Goal: Task Accomplishment & Management: Use online tool/utility

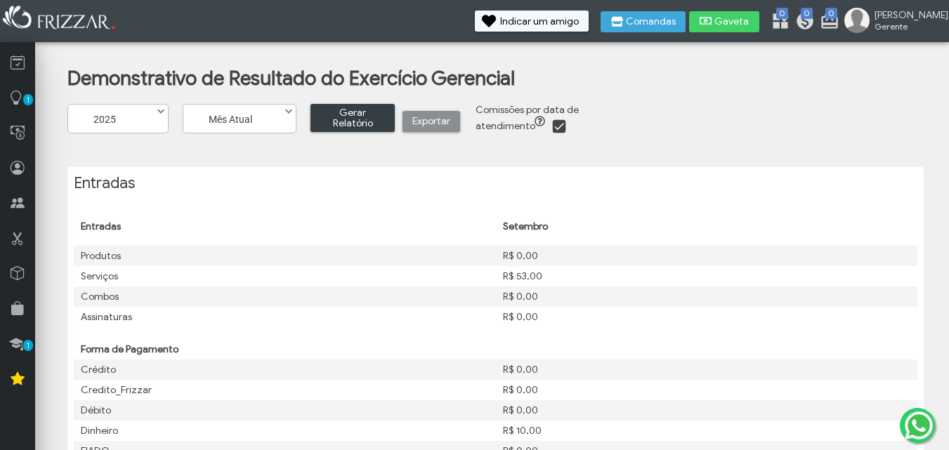
scroll to position [16, 0]
click at [289, 107] on span at bounding box center [289, 111] width 14 height 14
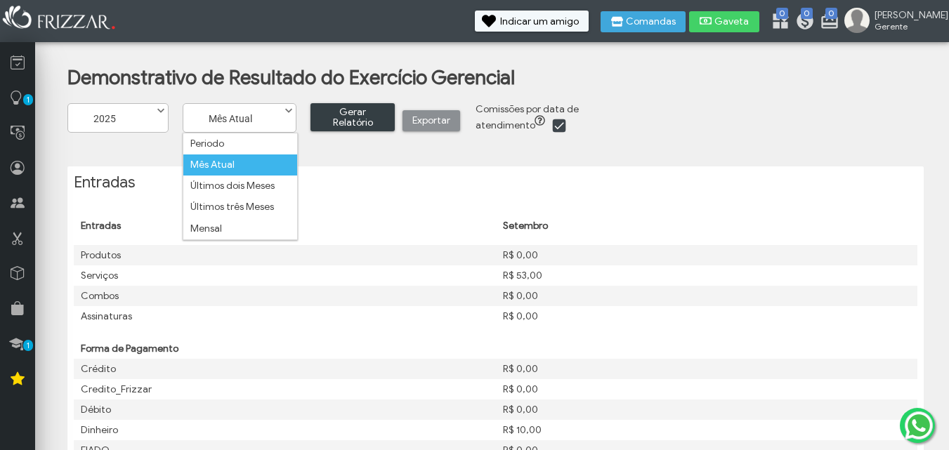
scroll to position [8, 63]
click at [238, 228] on li "Mensal" at bounding box center [240, 229] width 114 height 21
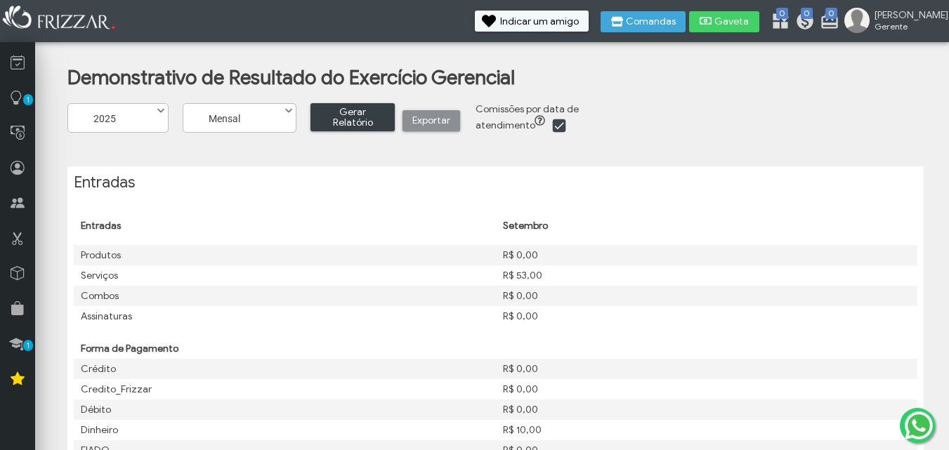
click at [290, 108] on span at bounding box center [289, 111] width 14 height 14
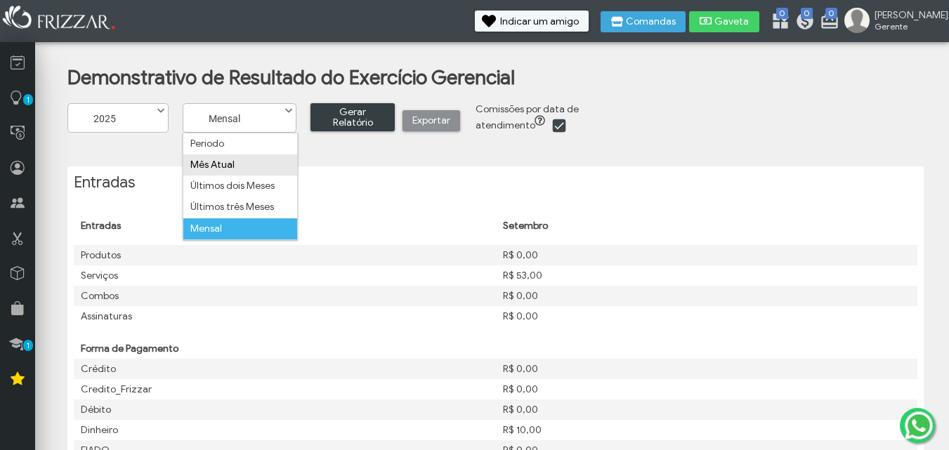
click at [286, 172] on li "Mês Atual" at bounding box center [240, 165] width 114 height 21
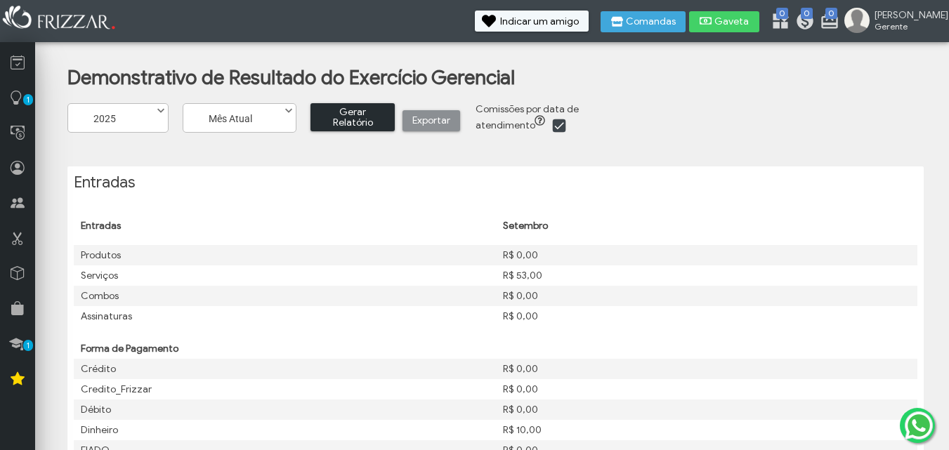
click at [354, 115] on span "Gerar Relatório" at bounding box center [352, 117] width 65 height 21
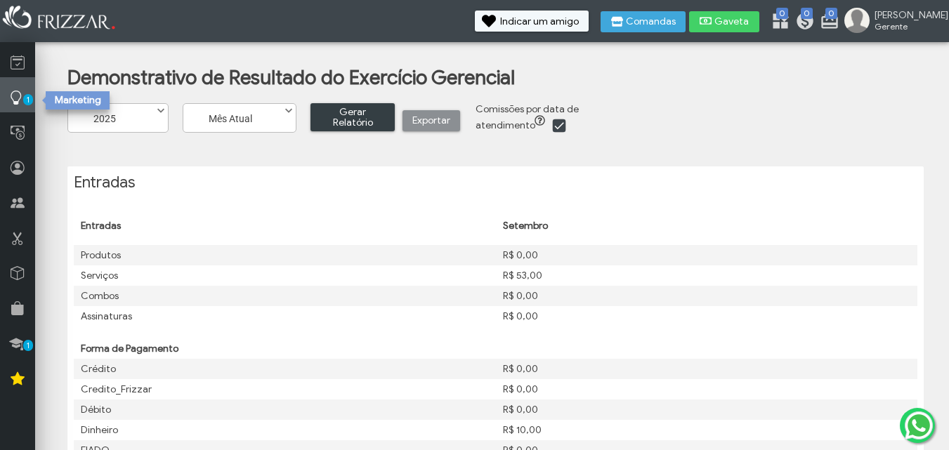
click at [19, 105] on icon at bounding box center [16, 98] width 14 height 18
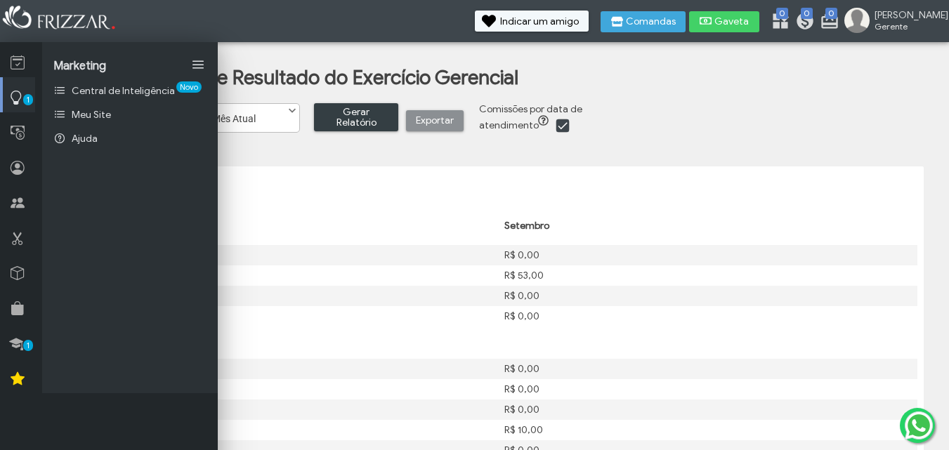
click at [19, 105] on icon at bounding box center [16, 98] width 14 height 18
click at [17, 69] on icon at bounding box center [18, 63] width 14 height 18
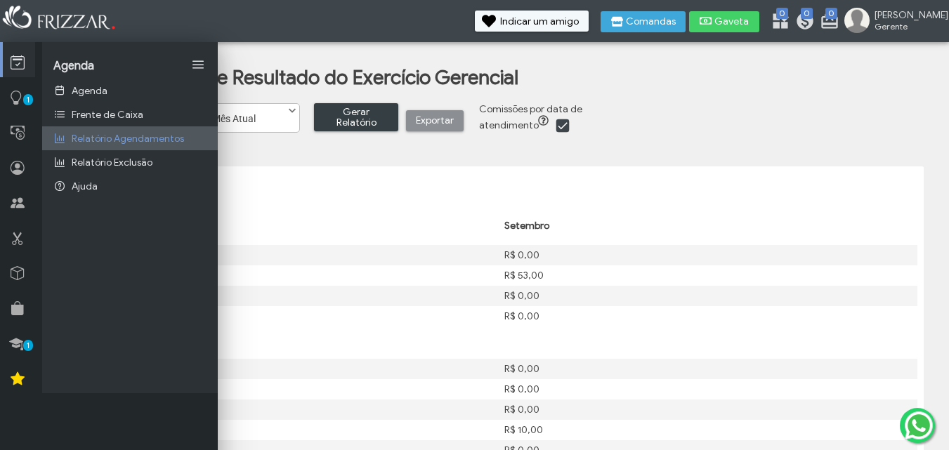
click at [63, 137] on icon at bounding box center [59, 139] width 13 height 10
